Goal: Find specific page/section: Find specific page/section

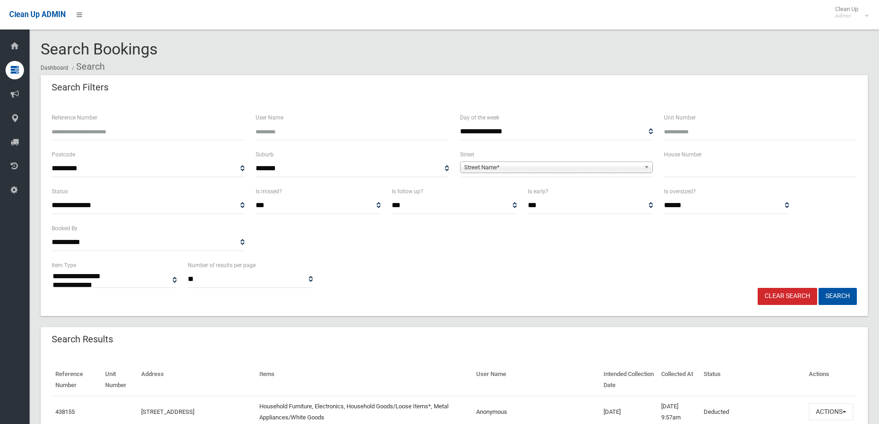
select select
click at [726, 173] on input "text" at bounding box center [760, 168] width 193 height 17
type input "***"
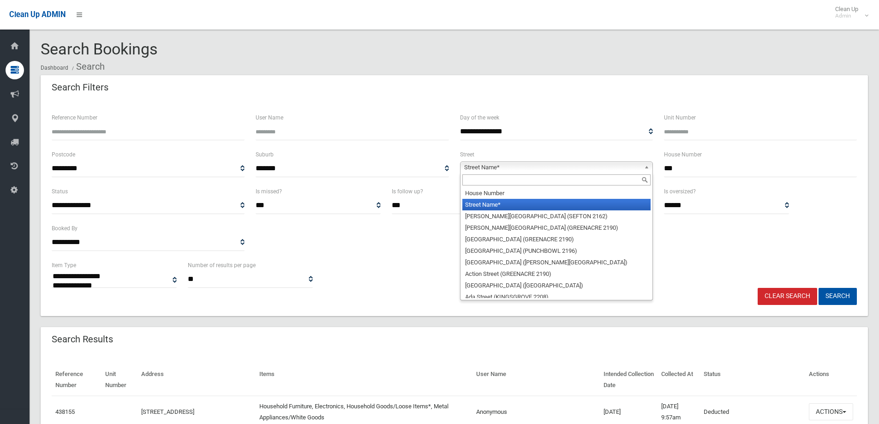
click at [647, 168] on b at bounding box center [648, 167] width 8 height 11
click at [627, 180] on input "text" at bounding box center [556, 179] width 188 height 11
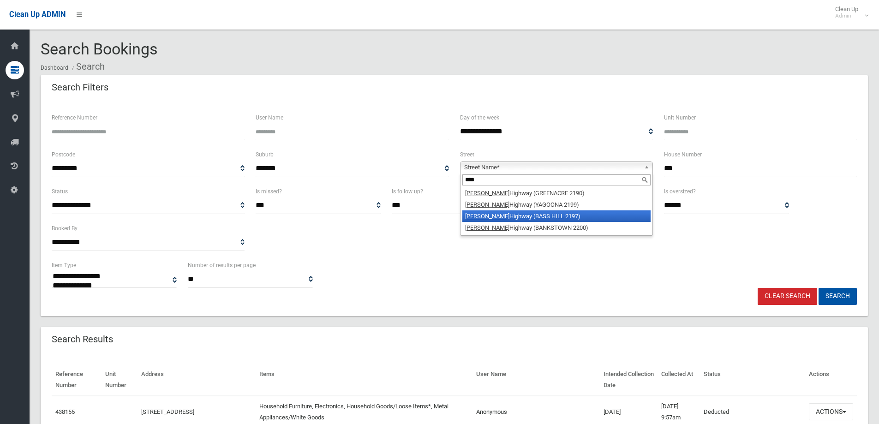
type input "****"
click at [549, 218] on li "Hume Highway (BASS HILL 2197)" at bounding box center [556, 216] width 188 height 12
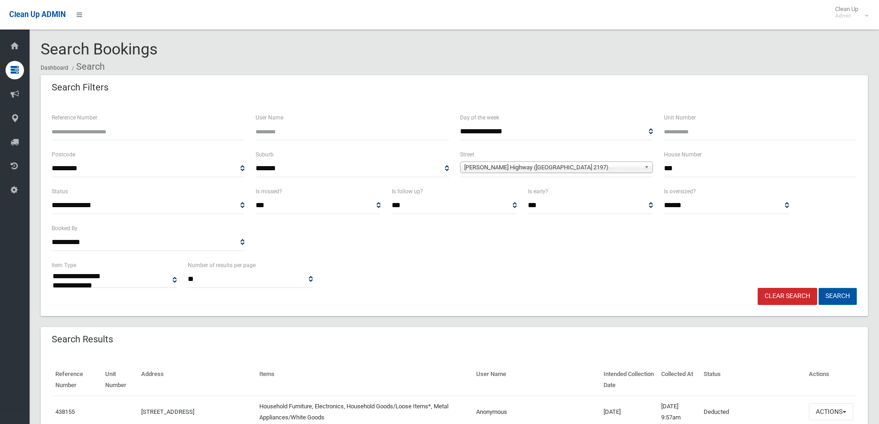
click at [828, 294] on button "Search" at bounding box center [838, 296] width 38 height 17
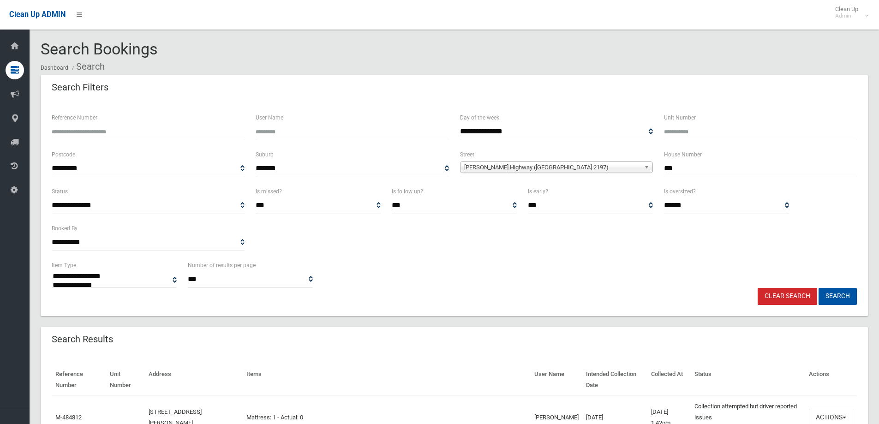
select select
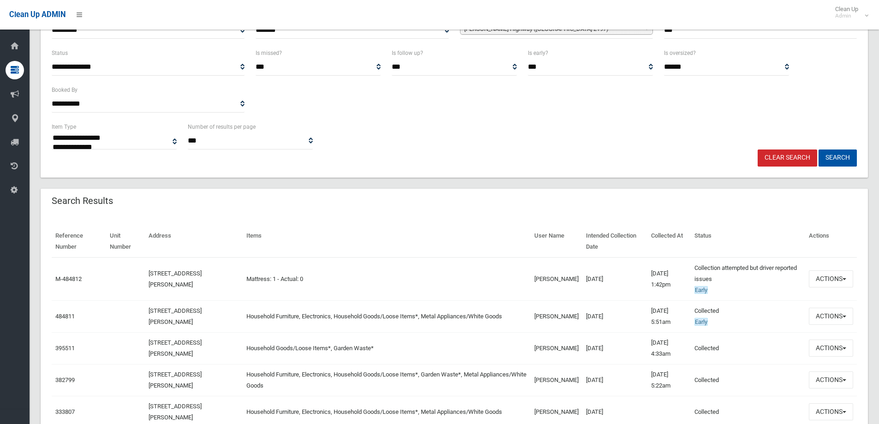
scroll to position [185, 0]
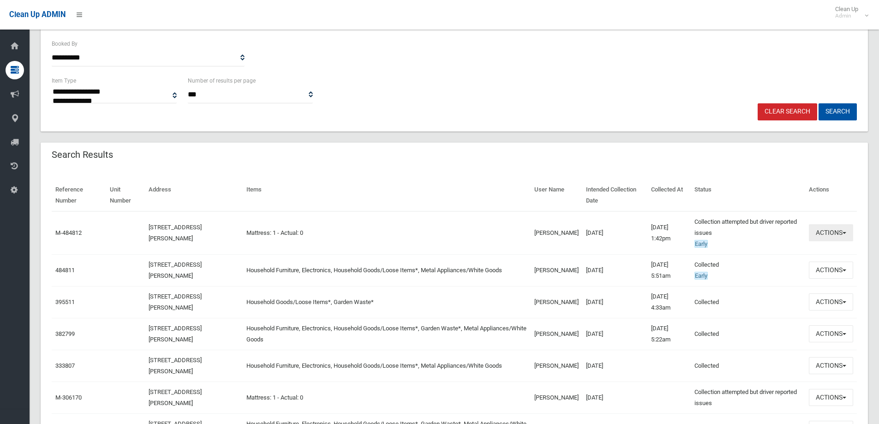
click at [847, 234] on button "Actions" at bounding box center [831, 232] width 44 height 17
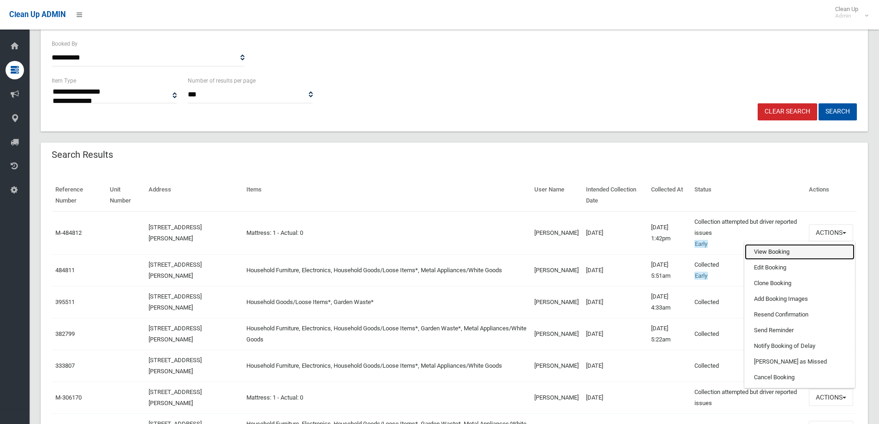
click at [764, 255] on link "View Booking" at bounding box center [800, 252] width 110 height 16
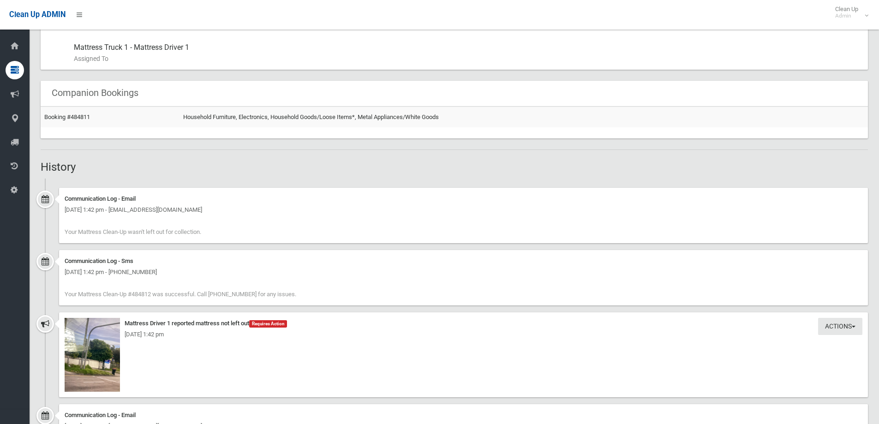
scroll to position [554, 0]
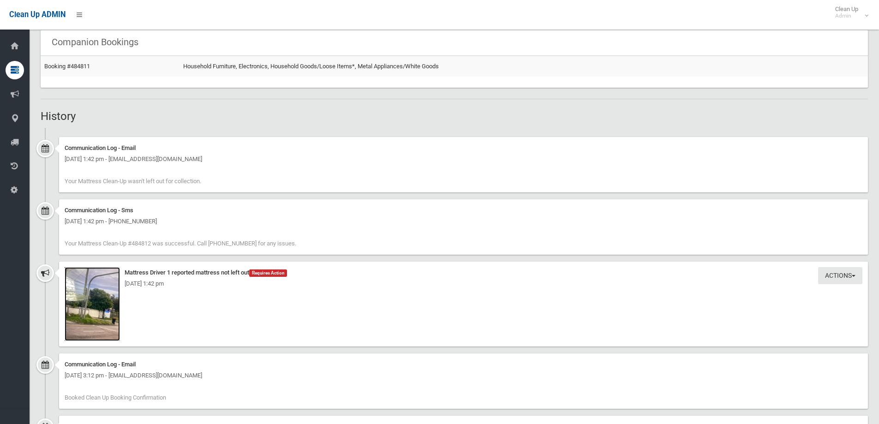
click at [94, 323] on img at bounding box center [92, 304] width 55 height 74
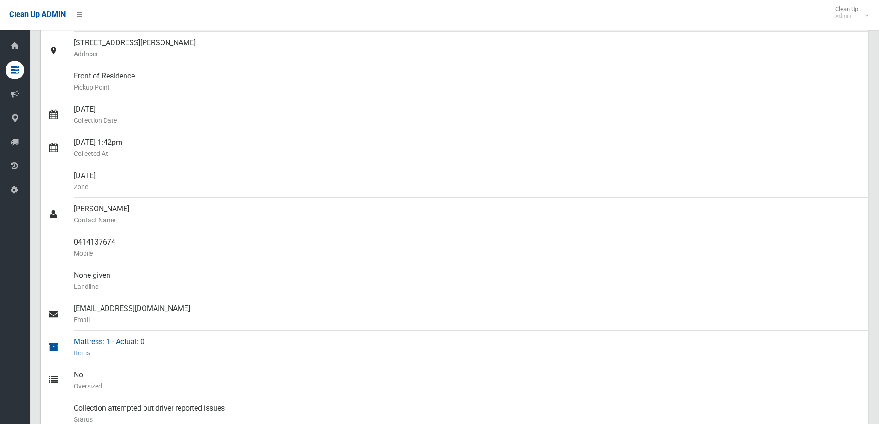
scroll to position [0, 0]
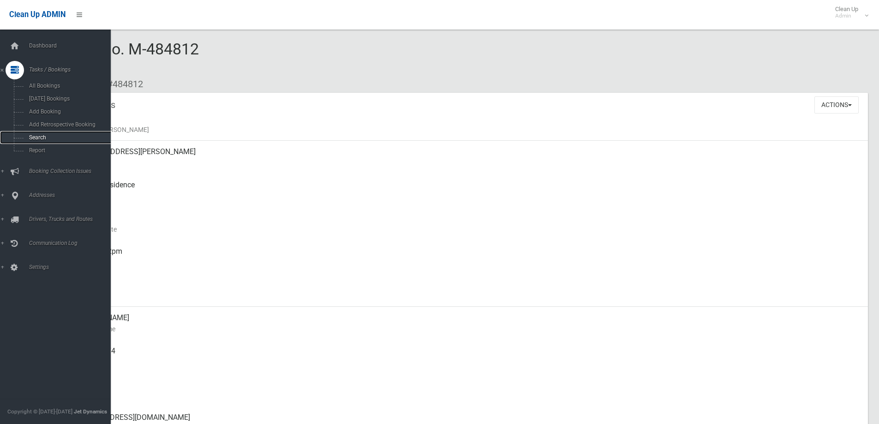
click at [42, 141] on link "Search" at bounding box center [59, 137] width 118 height 13
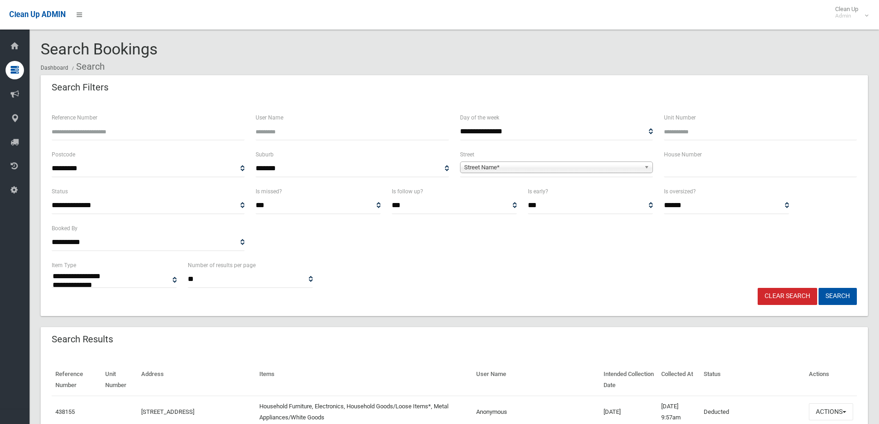
select select
click at [695, 169] on input "text" at bounding box center [760, 168] width 193 height 17
type input "**"
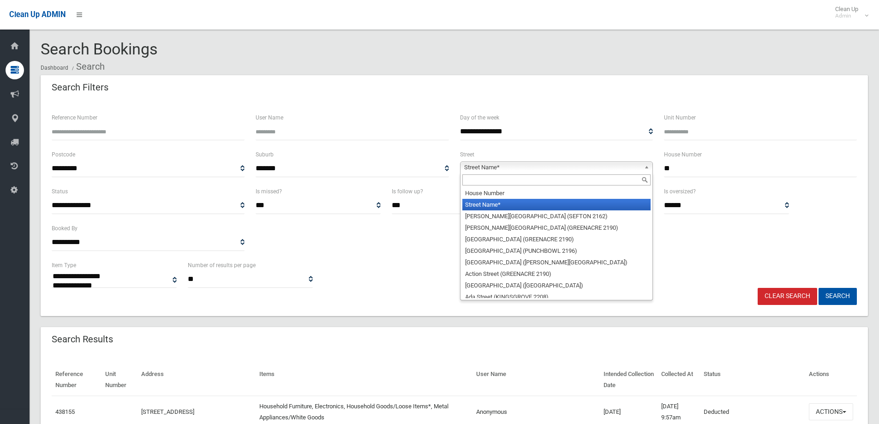
click at [648, 167] on b at bounding box center [648, 167] width 8 height 11
click at [609, 181] on input "text" at bounding box center [556, 179] width 188 height 11
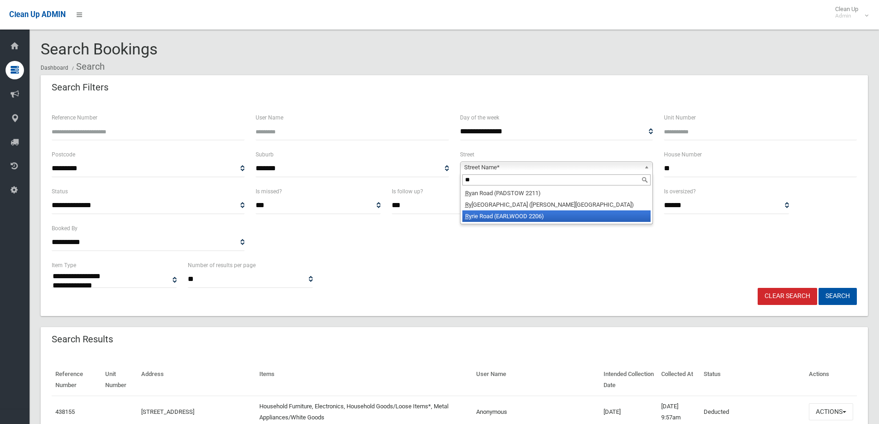
type input "**"
click at [576, 216] on li "Ry rie Road (EARLWOOD 2206)" at bounding box center [556, 216] width 188 height 12
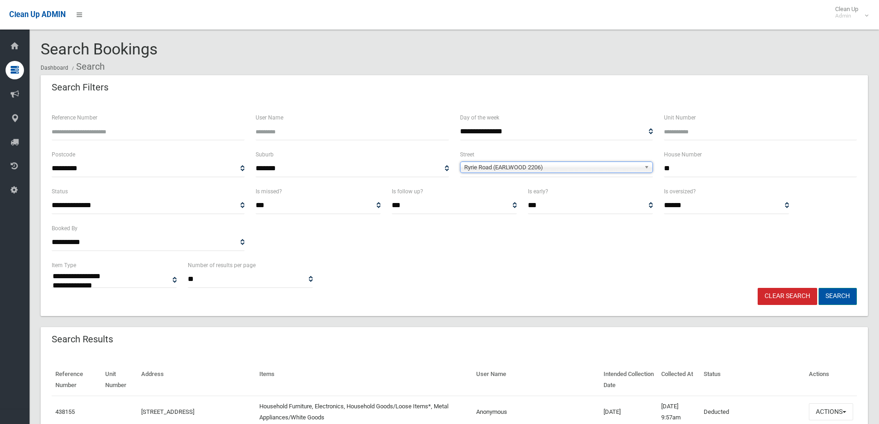
click at [840, 294] on button "Search" at bounding box center [838, 296] width 38 height 17
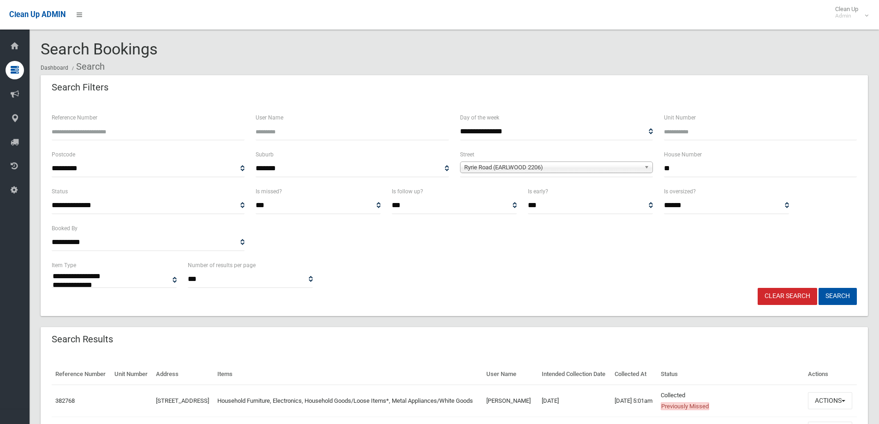
select select
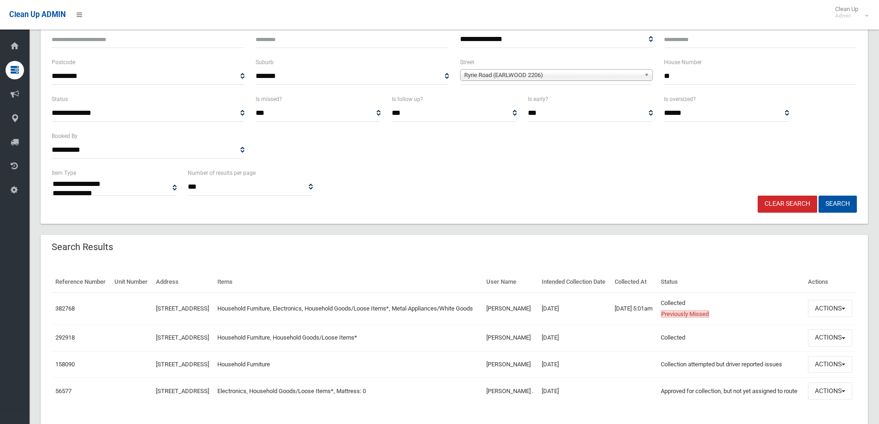
scroll to position [144, 0]
